Goal: Complete application form

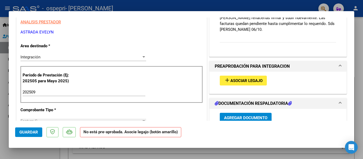
click at [358, 54] on div at bounding box center [181, 79] width 363 height 159
type input "$ 0,00"
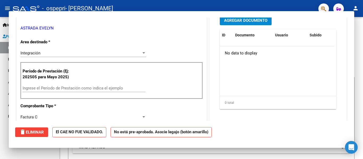
scroll to position [86, 0]
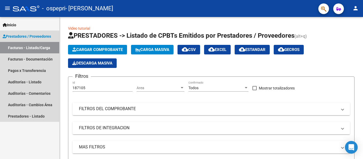
click at [39, 48] on link "Facturas - Listado/Carga" at bounding box center [29, 47] width 59 height 11
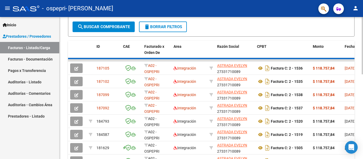
scroll to position [139, 0]
